Goal: Find specific page/section: Find specific page/section

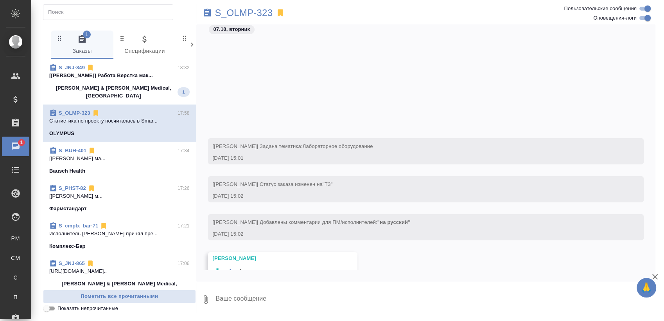
scroll to position [121, 0]
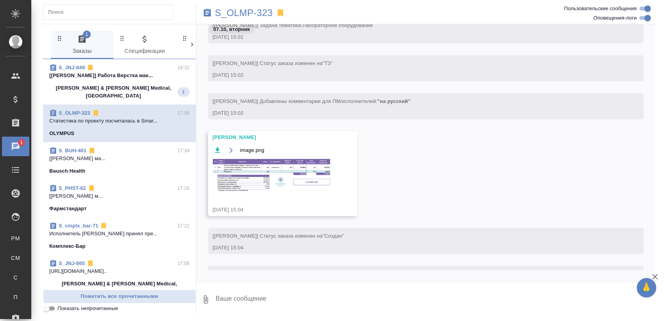
drag, startPoint x: 107, startPoint y: 89, endPoint x: 124, endPoint y: 83, distance: 17.4
click at [107, 89] on p "[PERSON_NAME] & [PERSON_NAME] Medical, [GEOGRAPHIC_DATA]" at bounding box center [113, 92] width 128 height 16
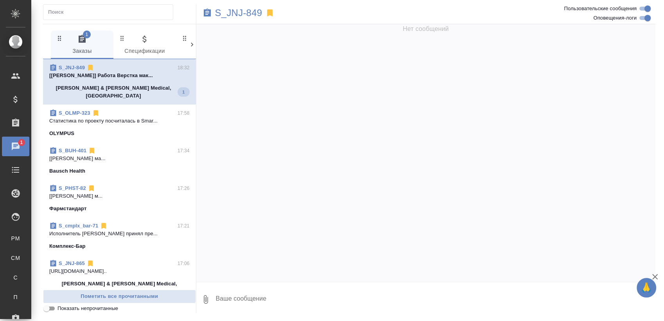
scroll to position [16331, 0]
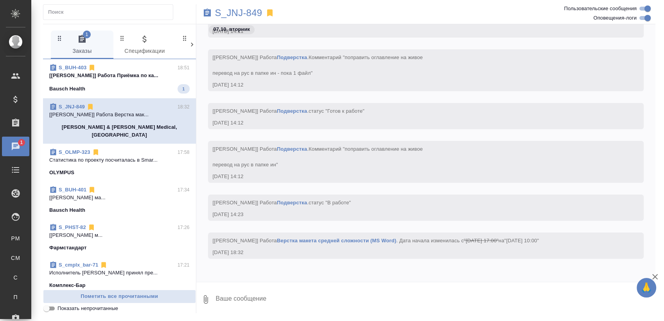
click at [113, 85] on div "Bausch Health 1" at bounding box center [119, 88] width 140 height 9
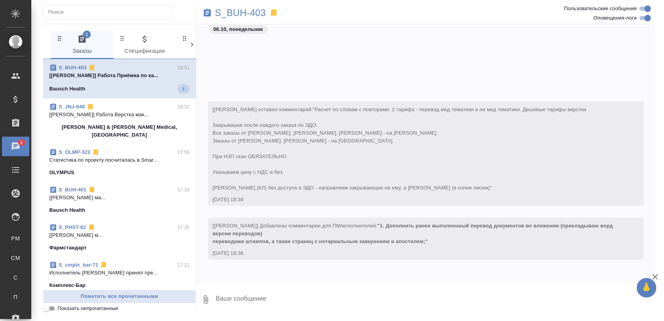
scroll to position [4294, 0]
